Goal: Task Accomplishment & Management: Use online tool/utility

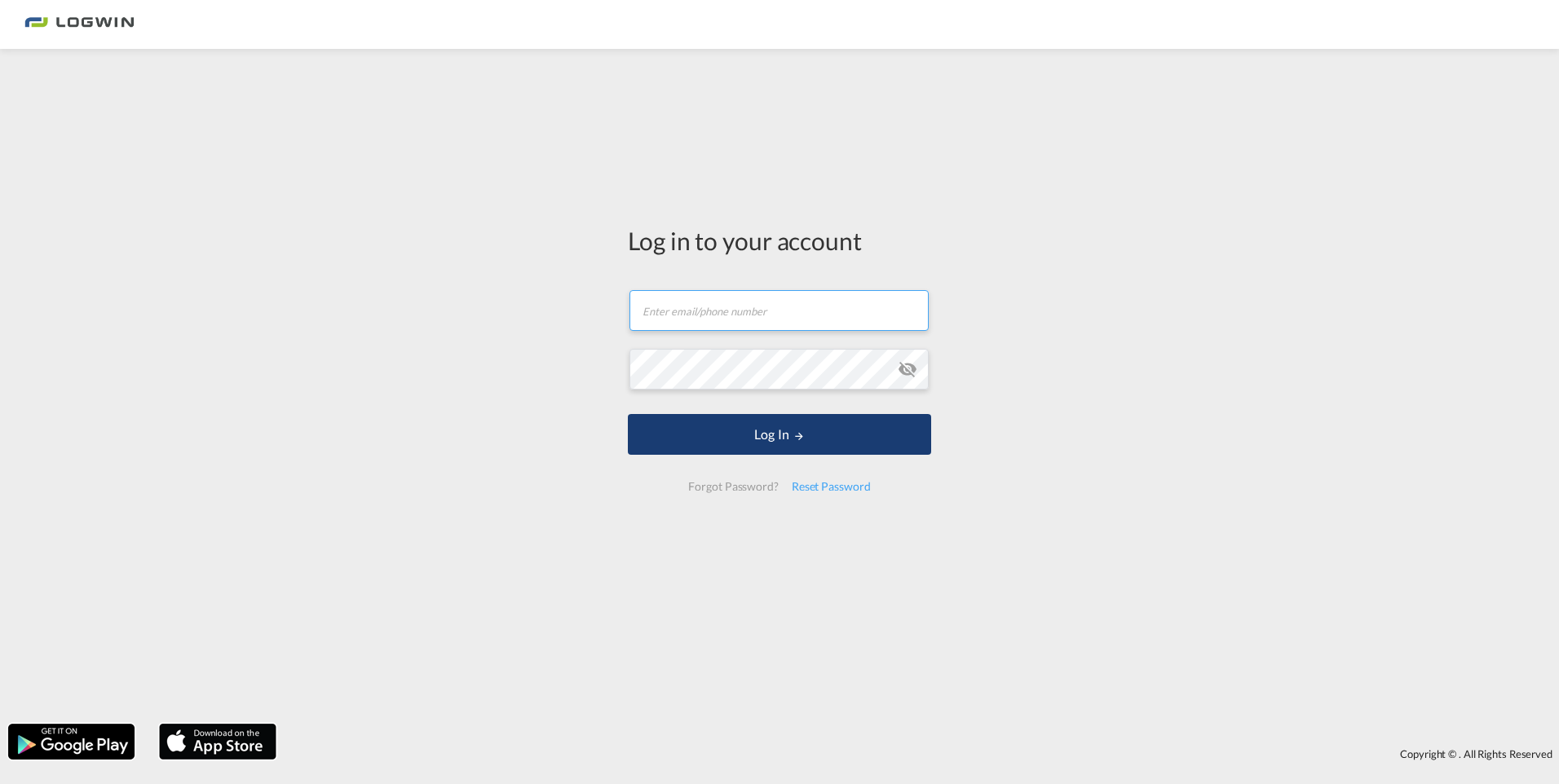
type input "[PERSON_NAME][EMAIL_ADDRESS][PERSON_NAME][DOMAIN_NAME]"
click at [770, 434] on button "Log In" at bounding box center [779, 434] width 303 height 41
